Goal: Communication & Community: Ask a question

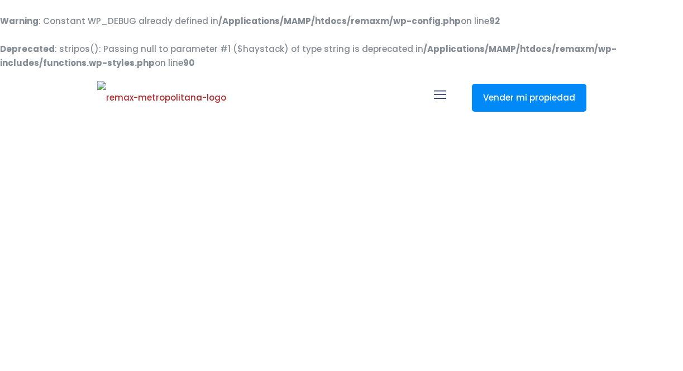
select select
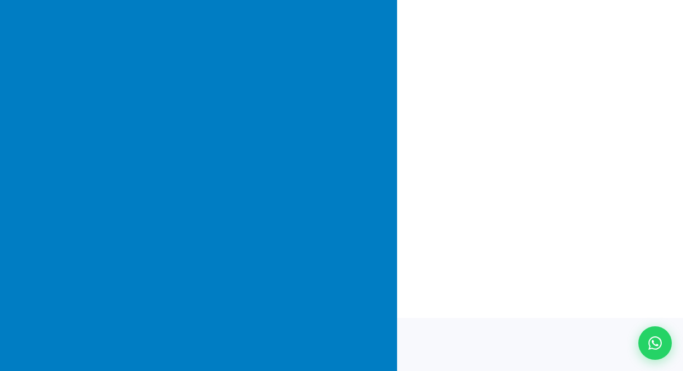
scroll to position [135, 0]
click at [646, 341] on div at bounding box center [655, 342] width 37 height 37
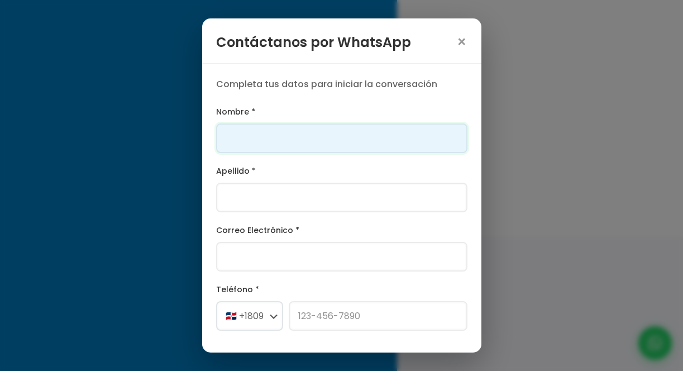
click at [317, 144] on input "Nombre *" at bounding box center [341, 138] width 251 height 30
type input "Franklin Alexander"
type input "[PERSON_NAME]"
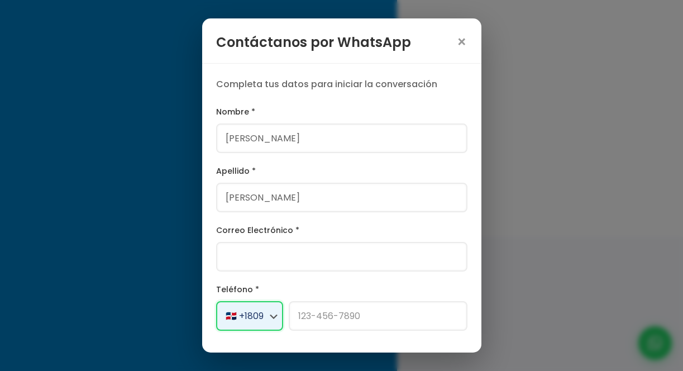
select select "+1"
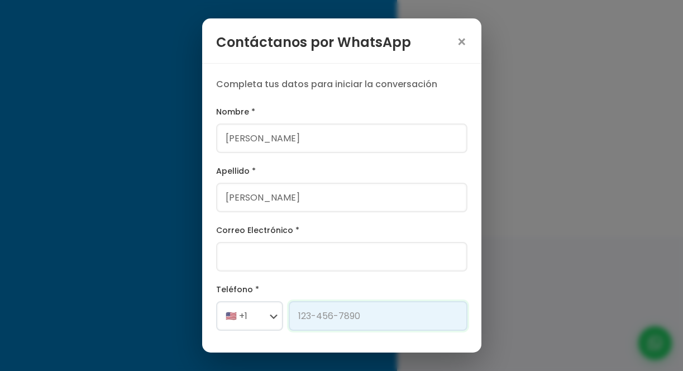
type input "829-230-2164"
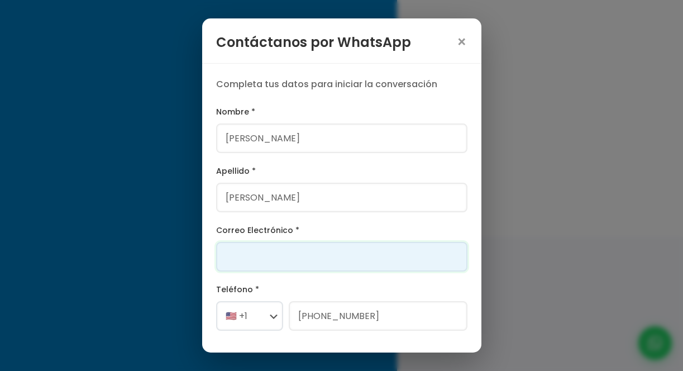
click at [279, 247] on input "Correo Electrónico *" at bounding box center [341, 257] width 251 height 30
click at [265, 259] on input "[PERSON_NAME][EMAIL_ADDRESS][PERSON_NAME][DOMAIN_NAME]" at bounding box center [341, 257] width 251 height 30
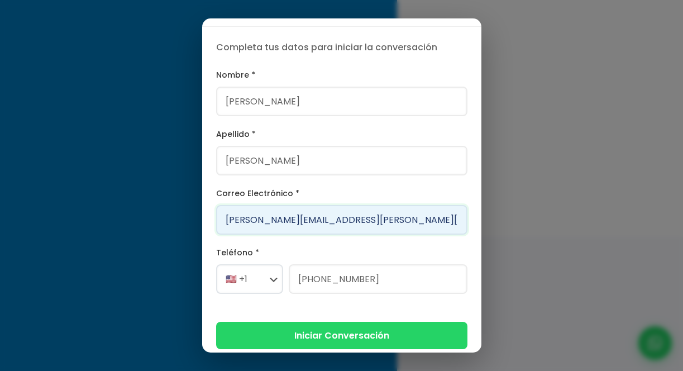
scroll to position [45, 0]
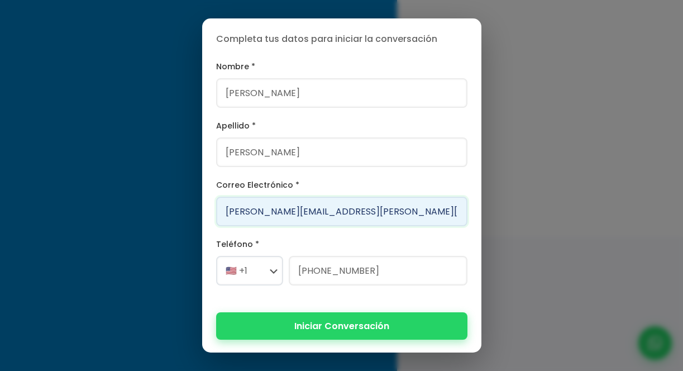
type input "franklin.a121212.marte@gmail.com"
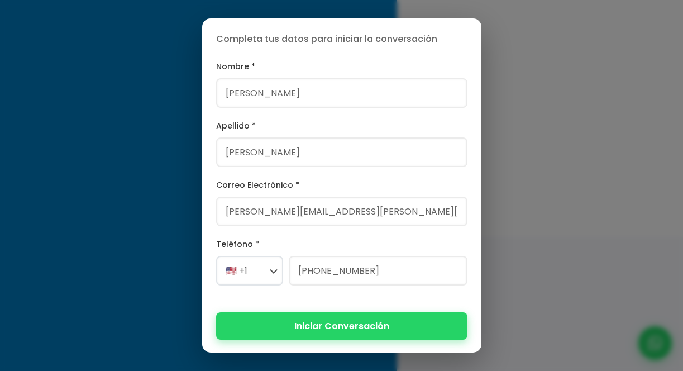
click at [312, 317] on button "Iniciar Conversación" at bounding box center [341, 325] width 251 height 27
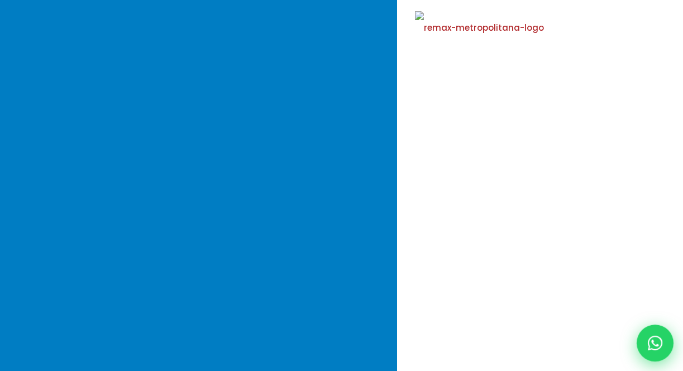
click at [658, 333] on div at bounding box center [655, 342] width 37 height 37
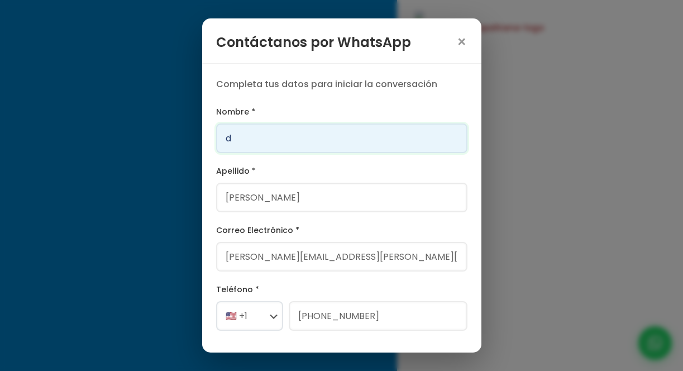
type input "Daniel"
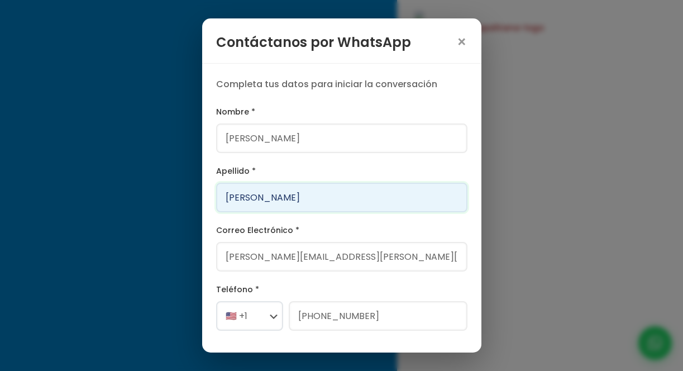
click at [299, 200] on input "[PERSON_NAME]" at bounding box center [341, 198] width 251 height 30
type input "[PERSON_NAME]"
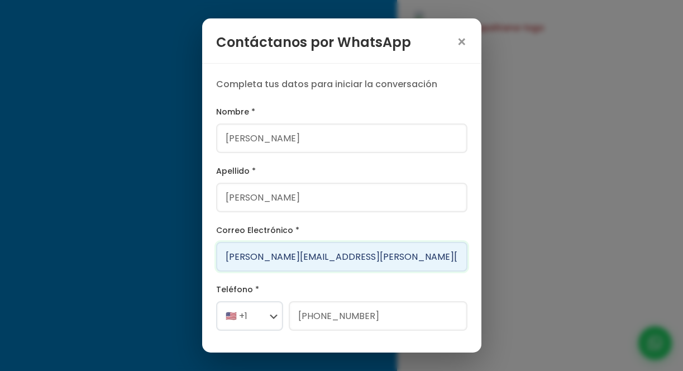
type input "[PERSON_NAME][EMAIL_ADDRESS][PERSON_NAME][DOMAIN_NAME]"
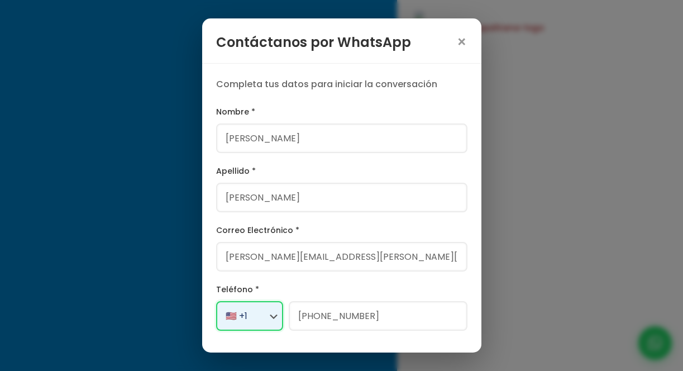
select select "+1"
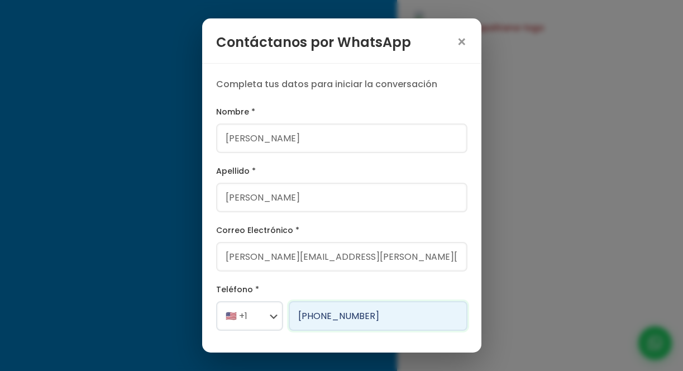
type input "[PHONE_NUMBER]"
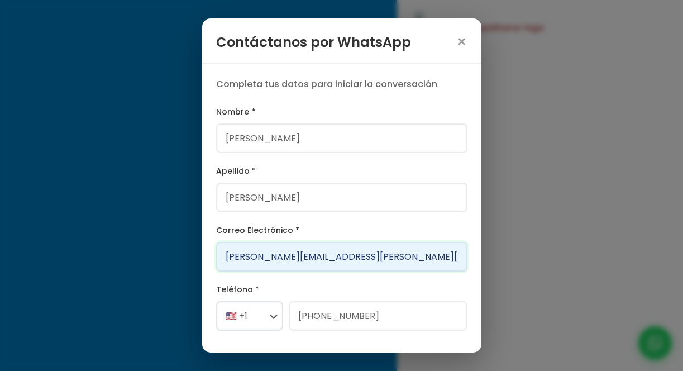
click at [294, 259] on input "[PERSON_NAME][EMAIL_ADDRESS][PERSON_NAME][DOMAIN_NAME]" at bounding box center [341, 257] width 251 height 30
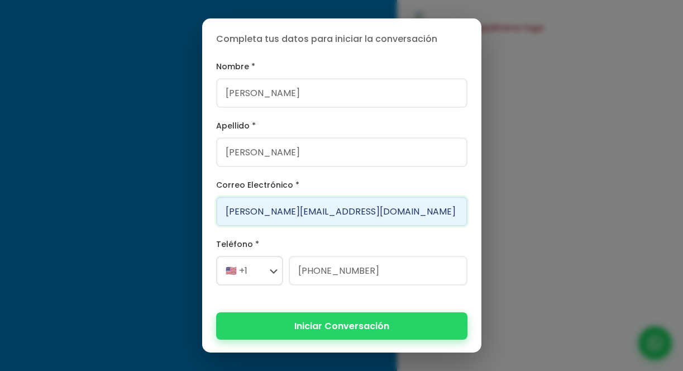
type input "franklin.a.marte12124ghg@gmail.com"
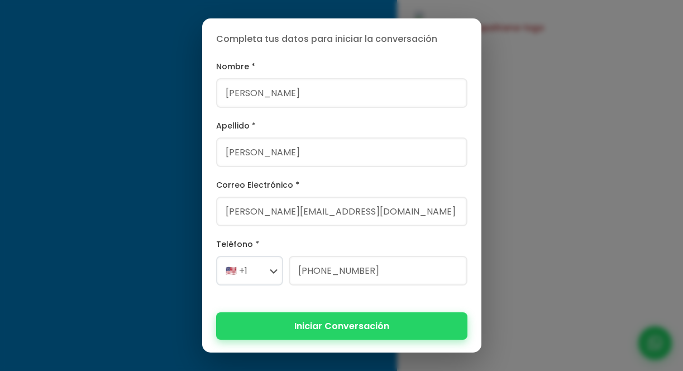
click at [334, 324] on button "Iniciar Conversación" at bounding box center [341, 325] width 251 height 27
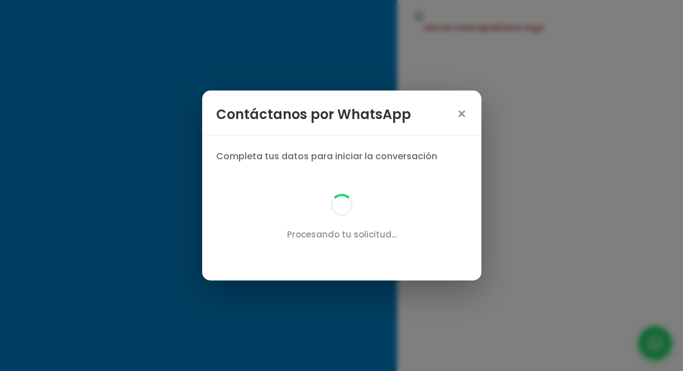
scroll to position [0, 0]
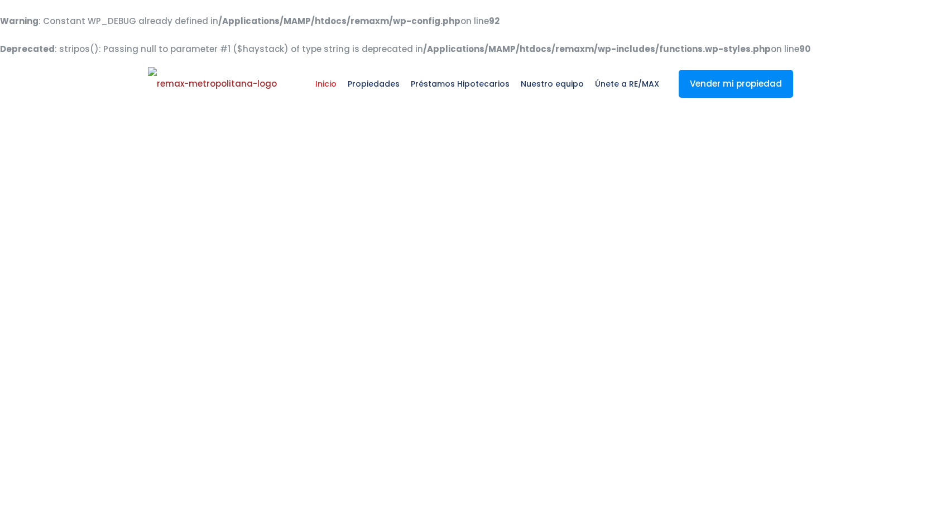
select select
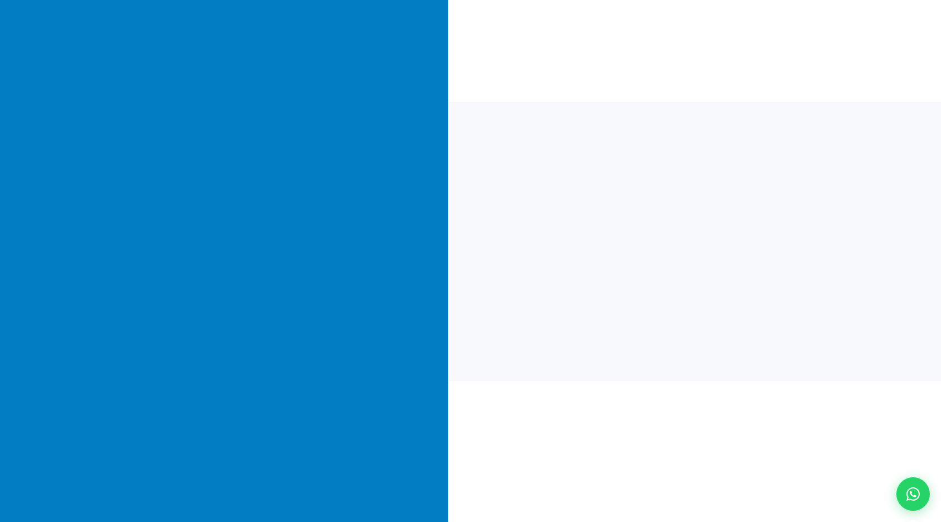
scroll to position [198, 0]
click at [919, 490] on icon at bounding box center [913, 493] width 15 height 15
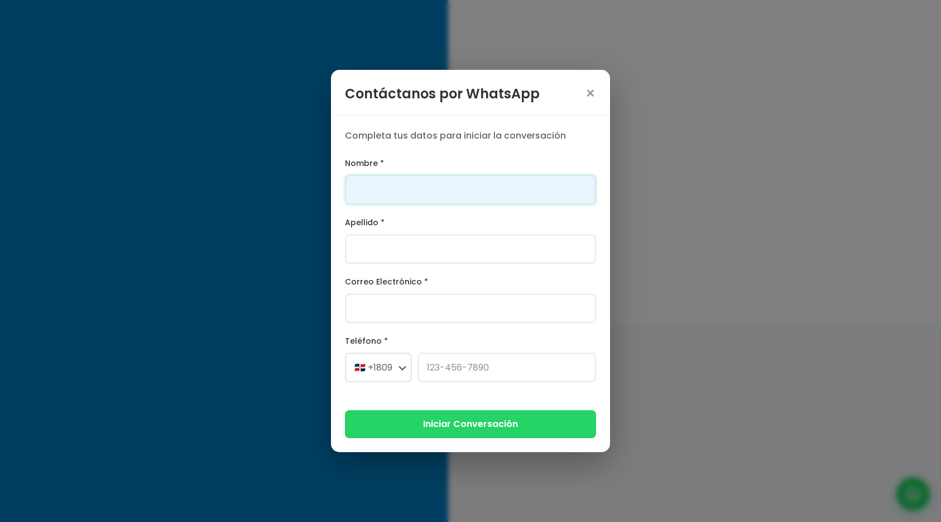
click at [475, 190] on input "Nombre *" at bounding box center [470, 190] width 251 height 30
type input "Franklin"
type input "[PERSON_NAME]"
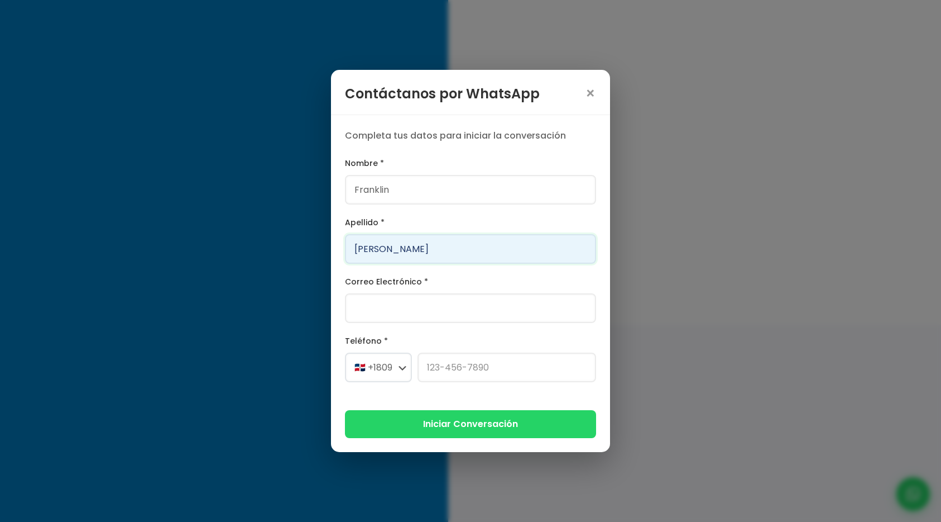
type input "[PERSON_NAME][EMAIL_ADDRESS][PERSON_NAME][DOMAIN_NAME]"
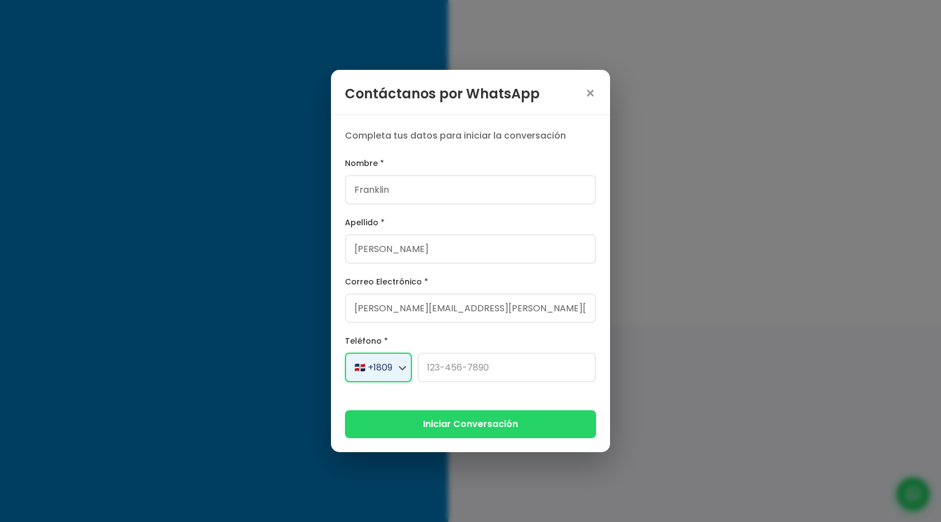
select select "+1"
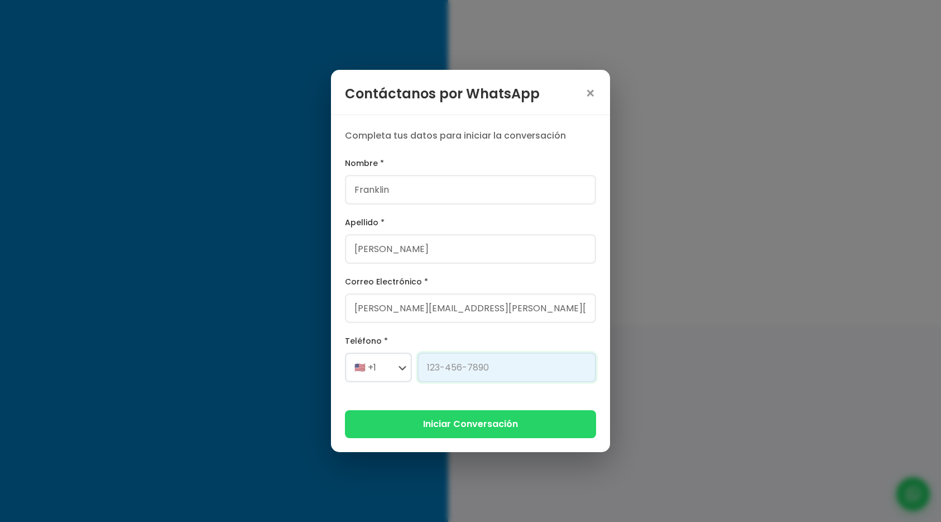
type input "[PHONE_NUMBER]"
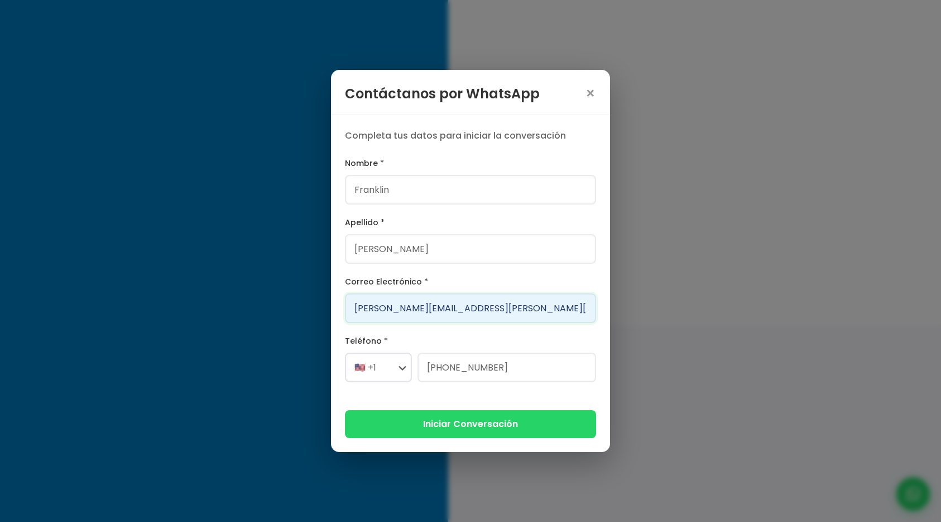
click at [423, 310] on input "[PERSON_NAME][EMAIL_ADDRESS][PERSON_NAME][DOMAIN_NAME]" at bounding box center [470, 308] width 251 height 30
type input "franklin.a.marteale@gmail.com"
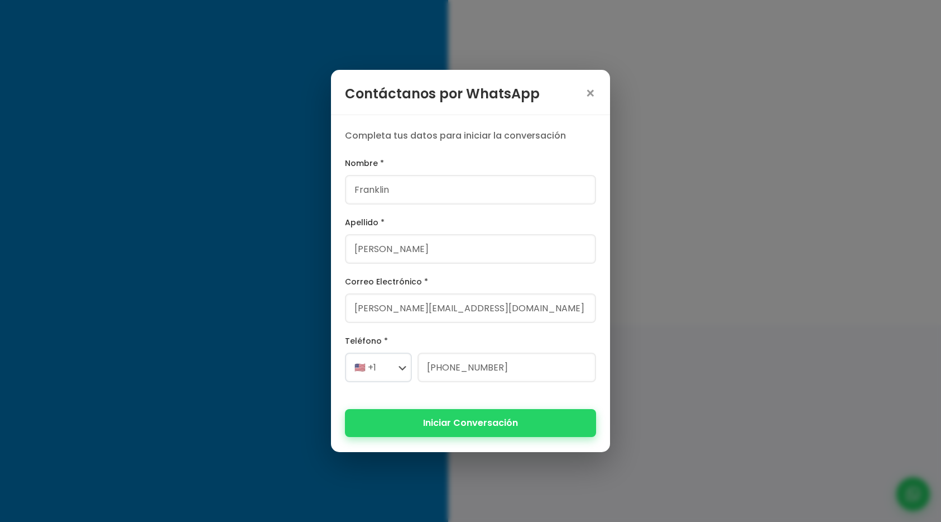
click at [424, 417] on button "Iniciar Conversación" at bounding box center [470, 422] width 251 height 27
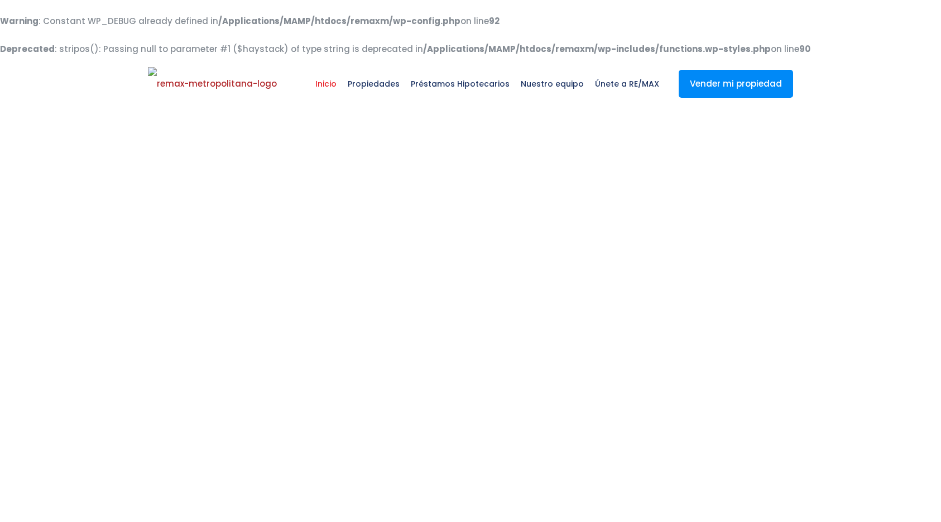
select select
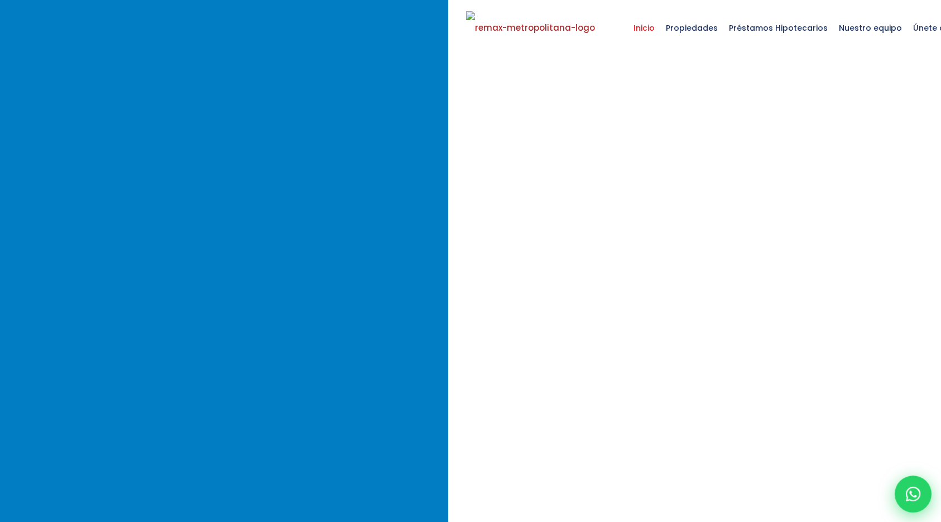
click at [917, 493] on icon at bounding box center [913, 493] width 15 height 15
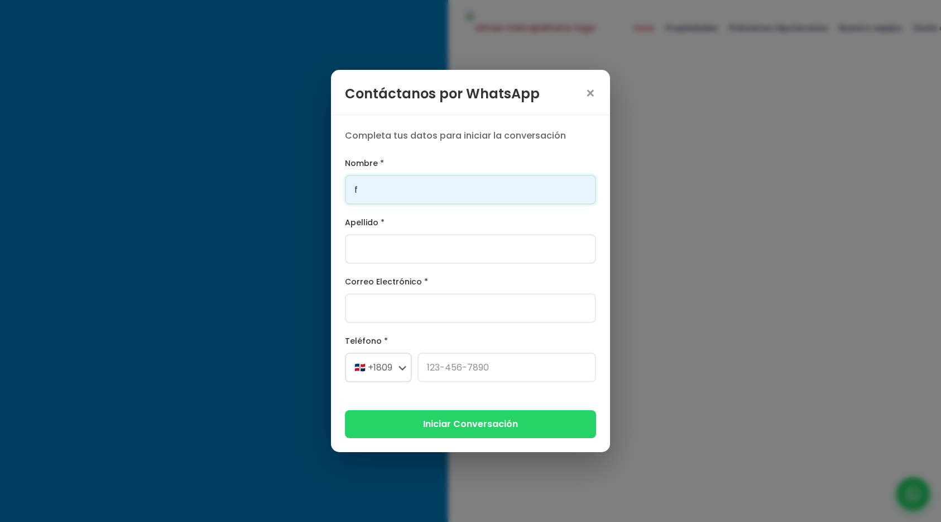
type input "Franklin"
type input "[PERSON_NAME]"
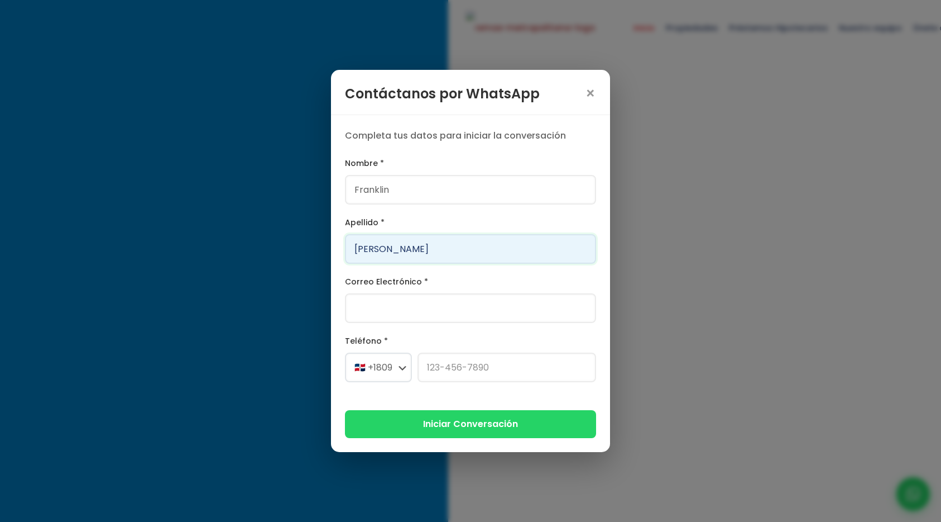
type input "[PERSON_NAME][EMAIL_ADDRESS][PERSON_NAME][DOMAIN_NAME]"
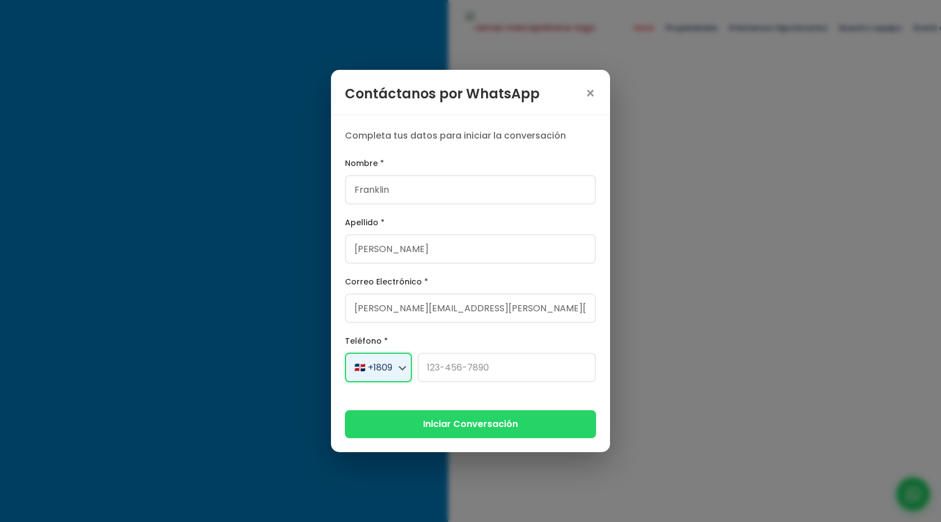
select select "+1"
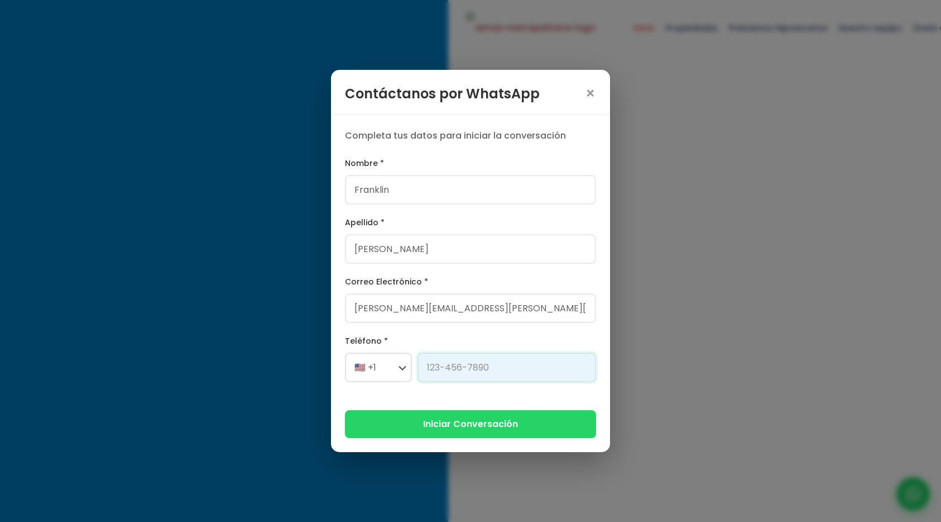
type input "[PHONE_NUMBER]"
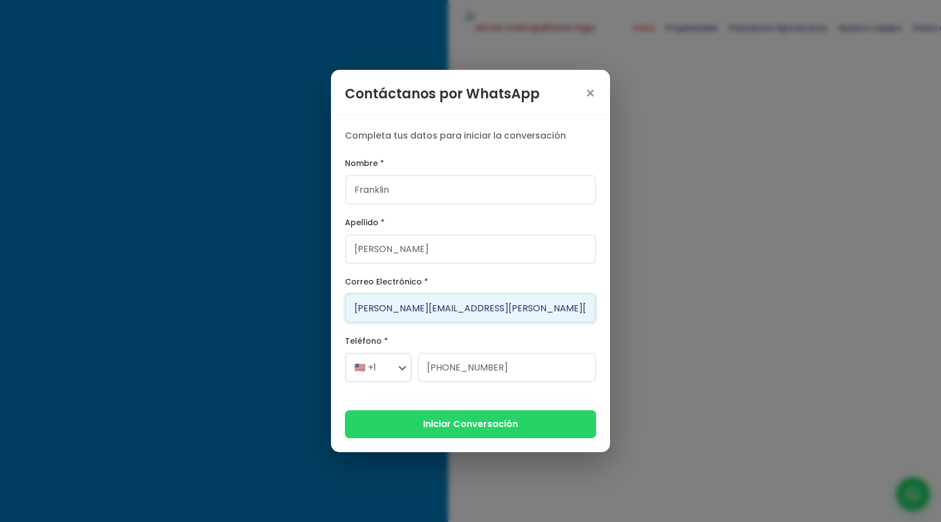
click at [424, 313] on input "[PERSON_NAME][EMAIL_ADDRESS][PERSON_NAME][DOMAIN_NAME]" at bounding box center [470, 308] width 251 height 30
type input "[PERSON_NAME][EMAIL_ADDRESS][DOMAIN_NAME]"
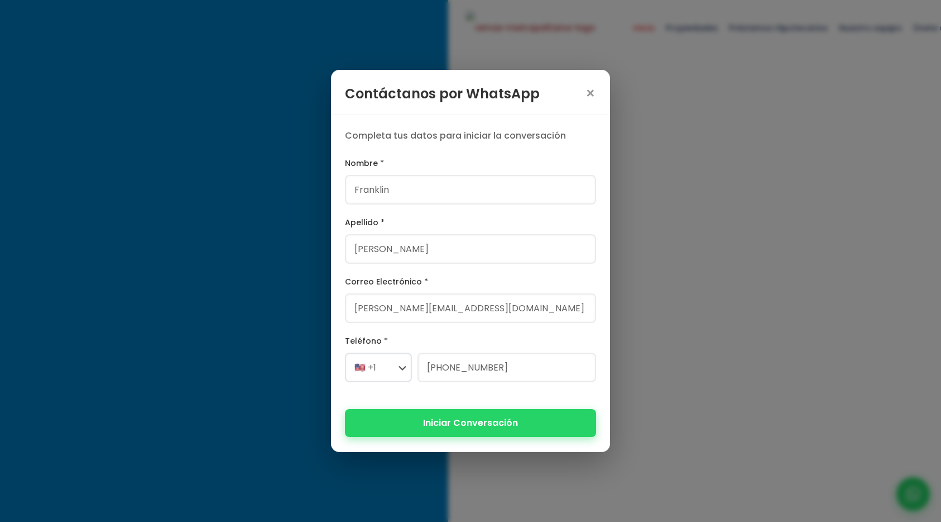
click at [423, 426] on button "Iniciar Conversación" at bounding box center [470, 422] width 251 height 27
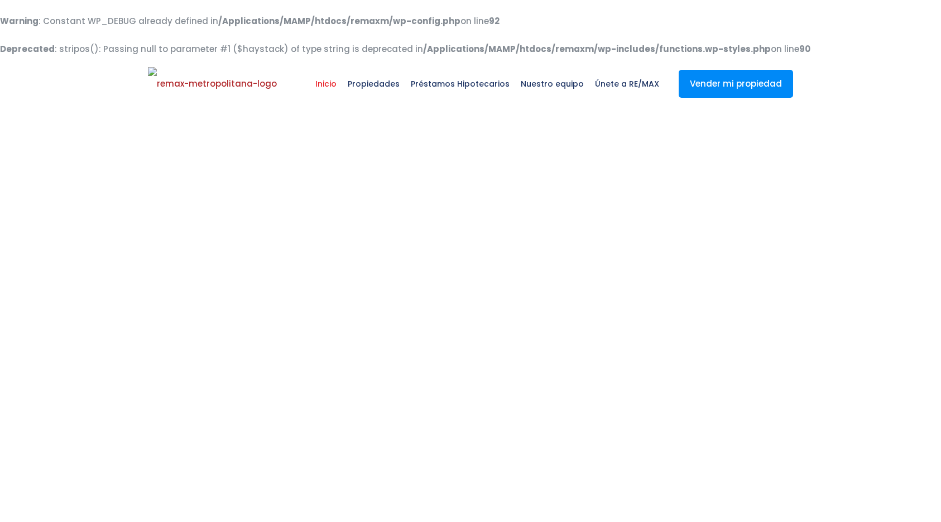
select select
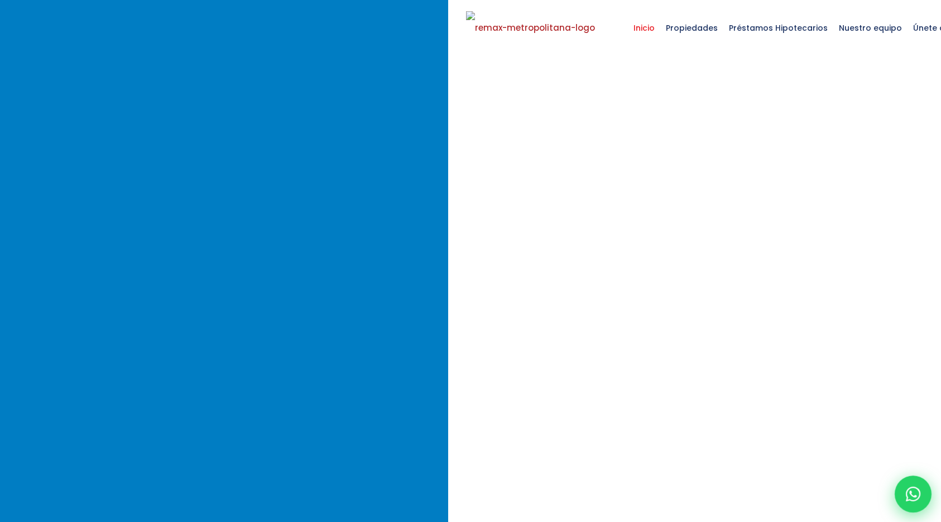
click at [904, 496] on div at bounding box center [913, 493] width 37 height 37
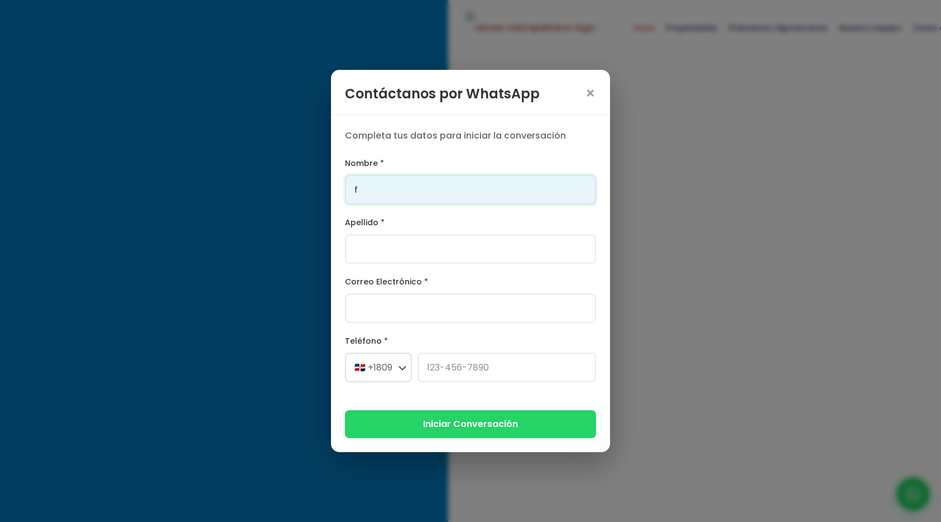
type input "Franklin"
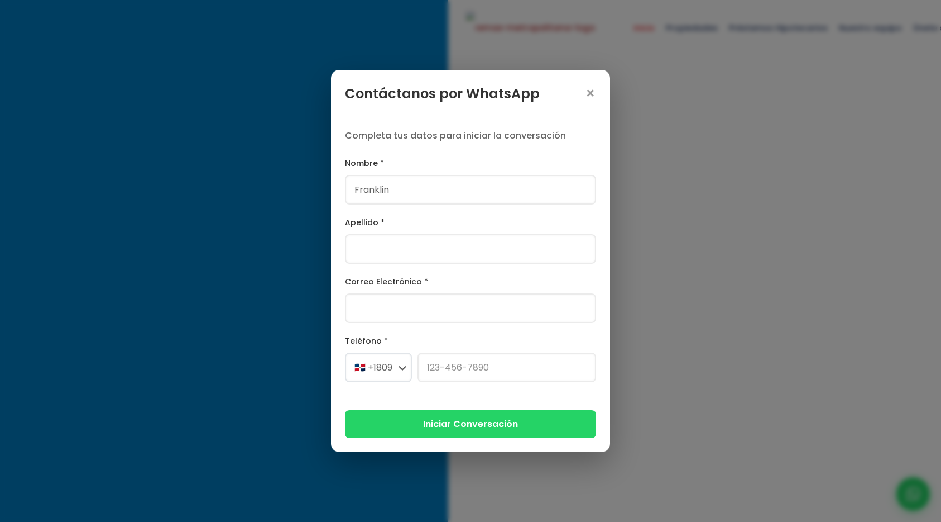
type input "[PERSON_NAME]"
type input "[PERSON_NAME][EMAIL_ADDRESS][PERSON_NAME][DOMAIN_NAME]"
select select "+1"
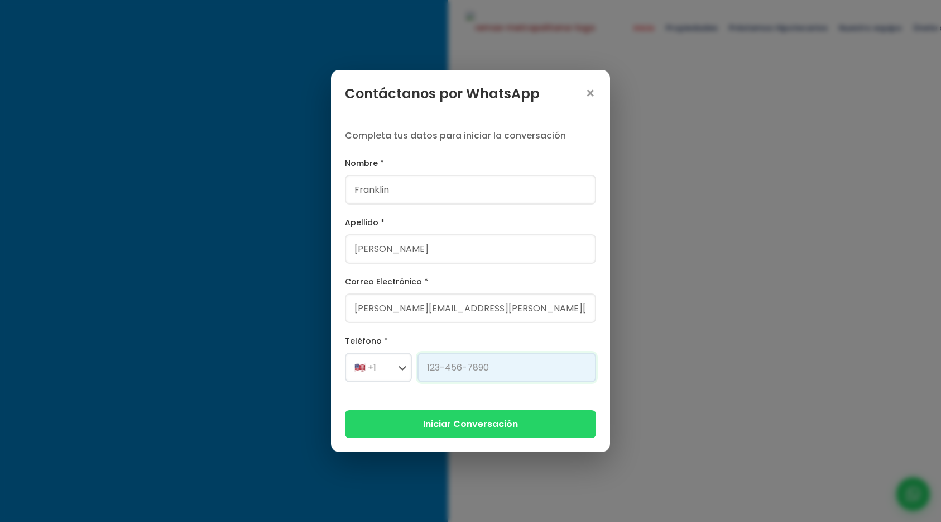
type input "[PHONE_NUMBER]"
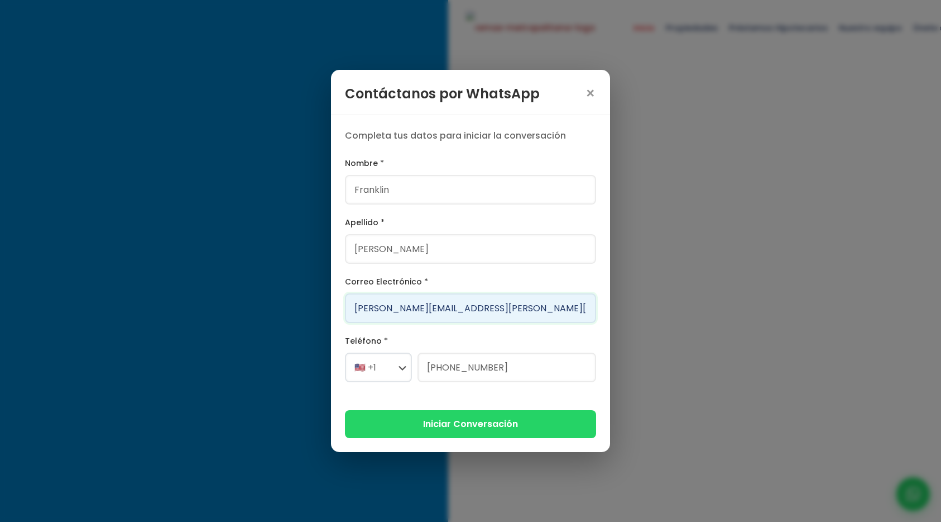
click at [386, 308] on input "[PERSON_NAME][EMAIL_ADDRESS][PERSON_NAME][DOMAIN_NAME]" at bounding box center [470, 308] width 251 height 30
type input "franklind2e.a.marte@gmail.com"
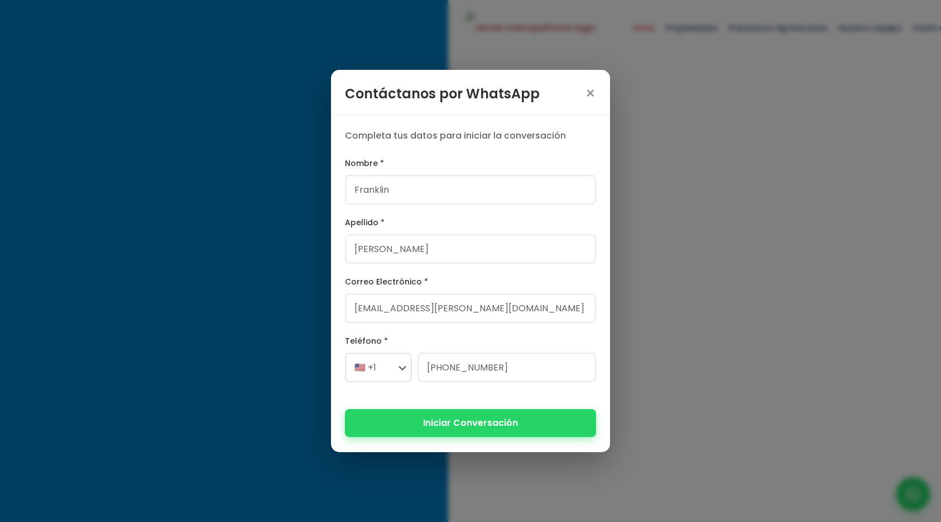
click at [402, 424] on button "Iniciar Conversación" at bounding box center [470, 422] width 251 height 27
